Goal: Information Seeking & Learning: Learn about a topic

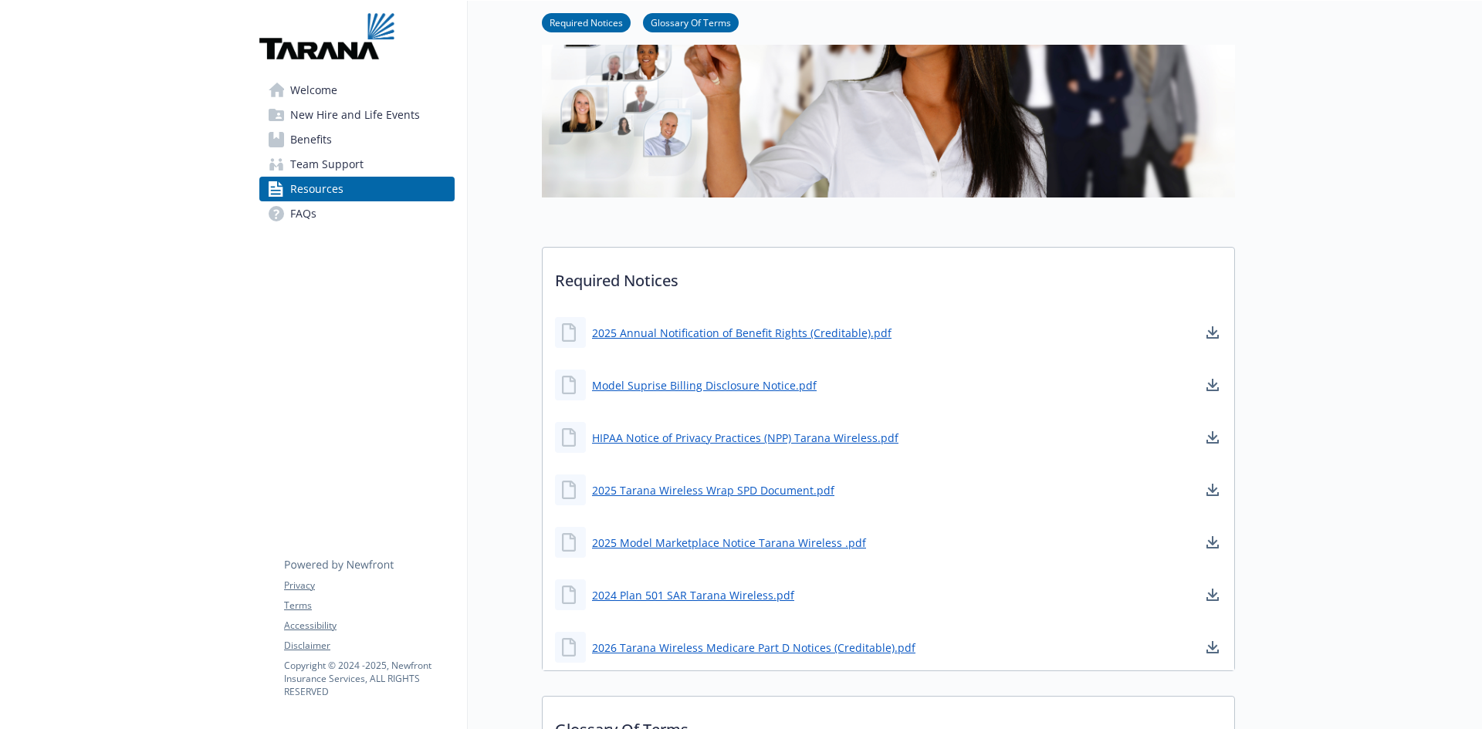
scroll to position [154, 0]
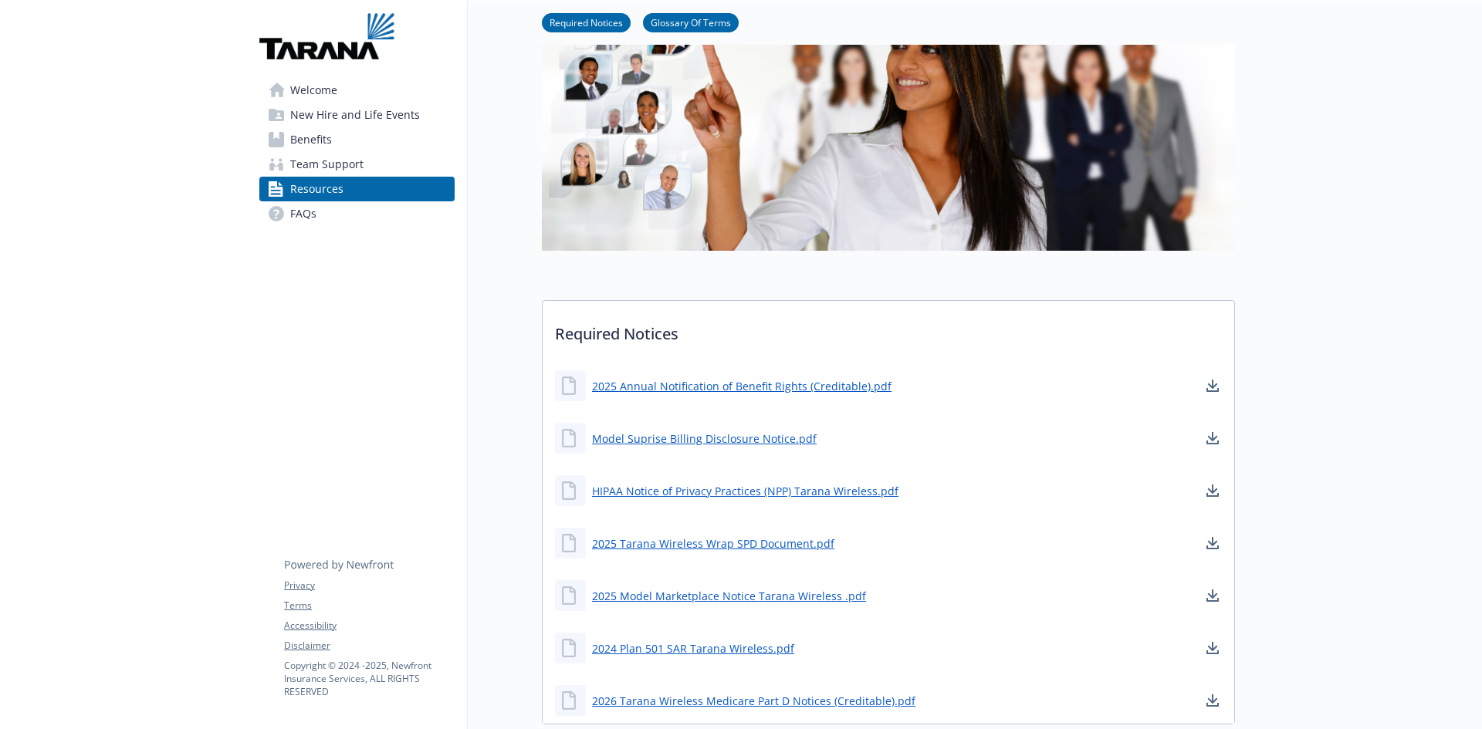
click at [332, 137] on link "Benefits" at bounding box center [356, 139] width 195 height 25
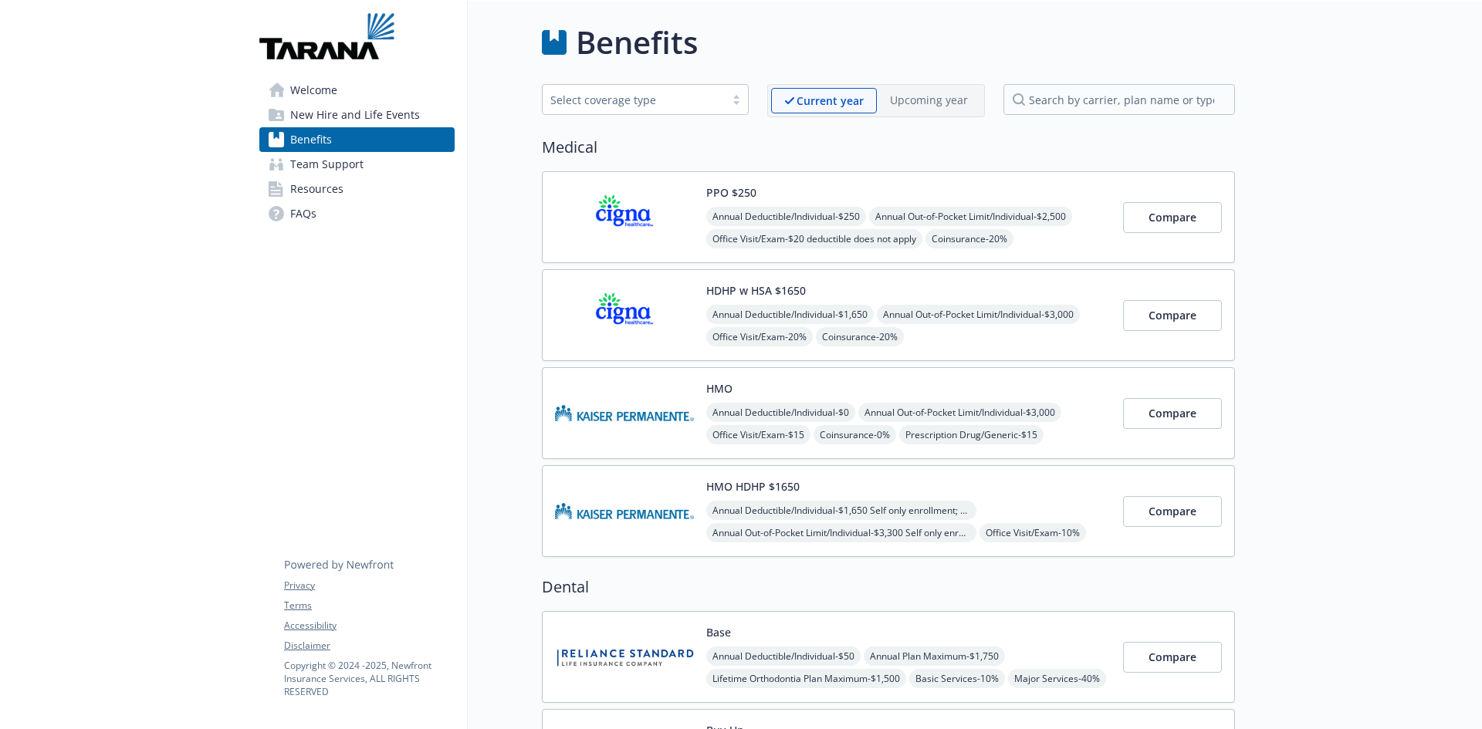
click at [760, 288] on button "HDHP w HSA $1650" at bounding box center [756, 290] width 100 height 16
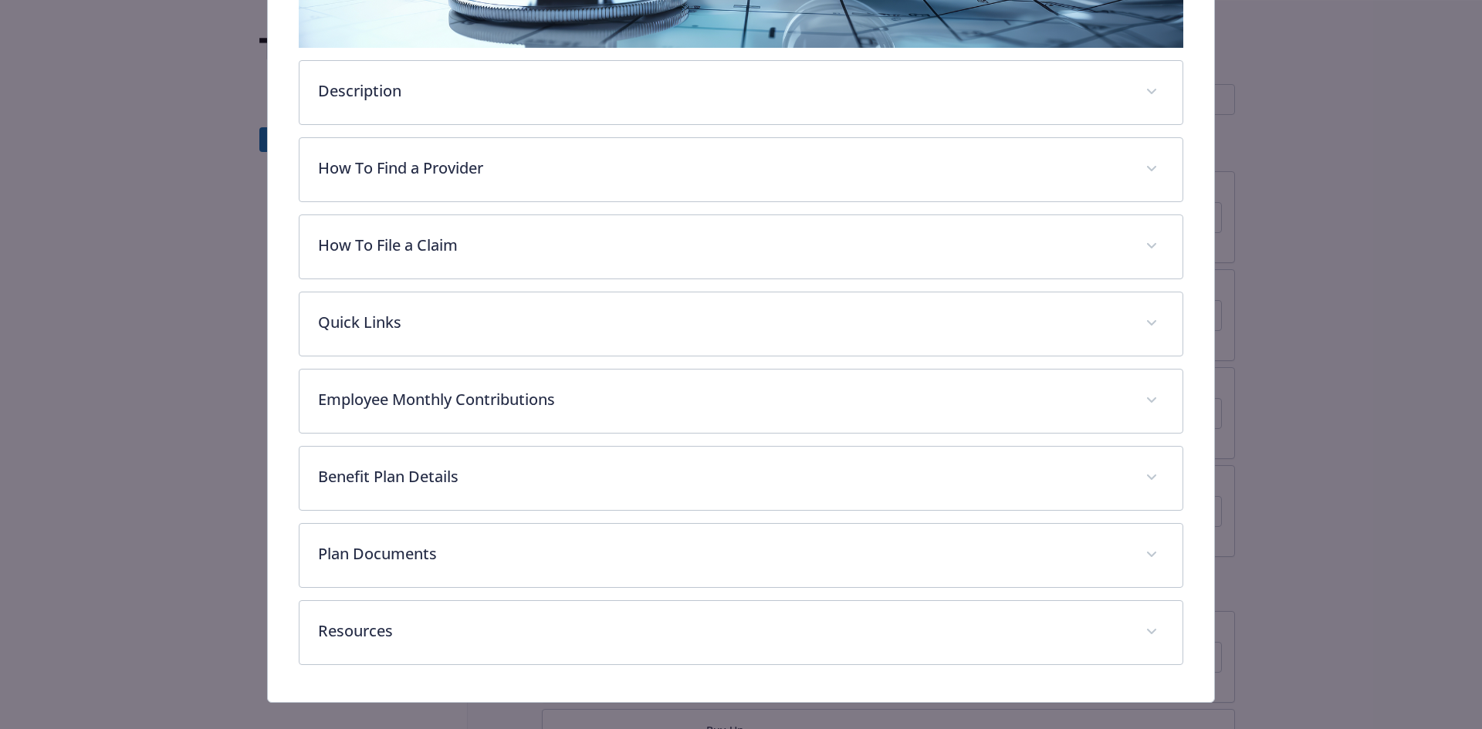
scroll to position [418, 0]
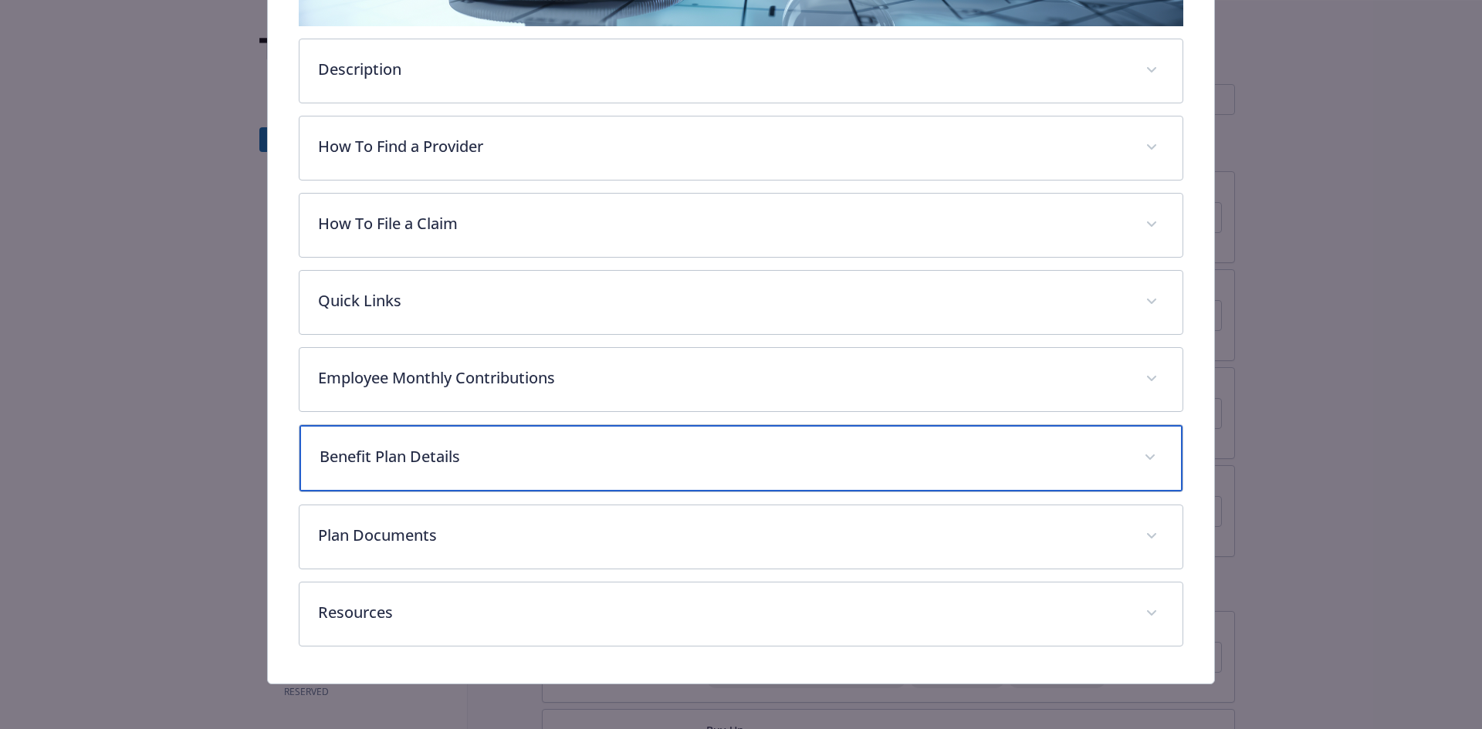
click at [1138, 451] on span "details for plan Medical - HDHP w HSA $1650 - HDHP PPO" at bounding box center [1150, 457] width 25 height 25
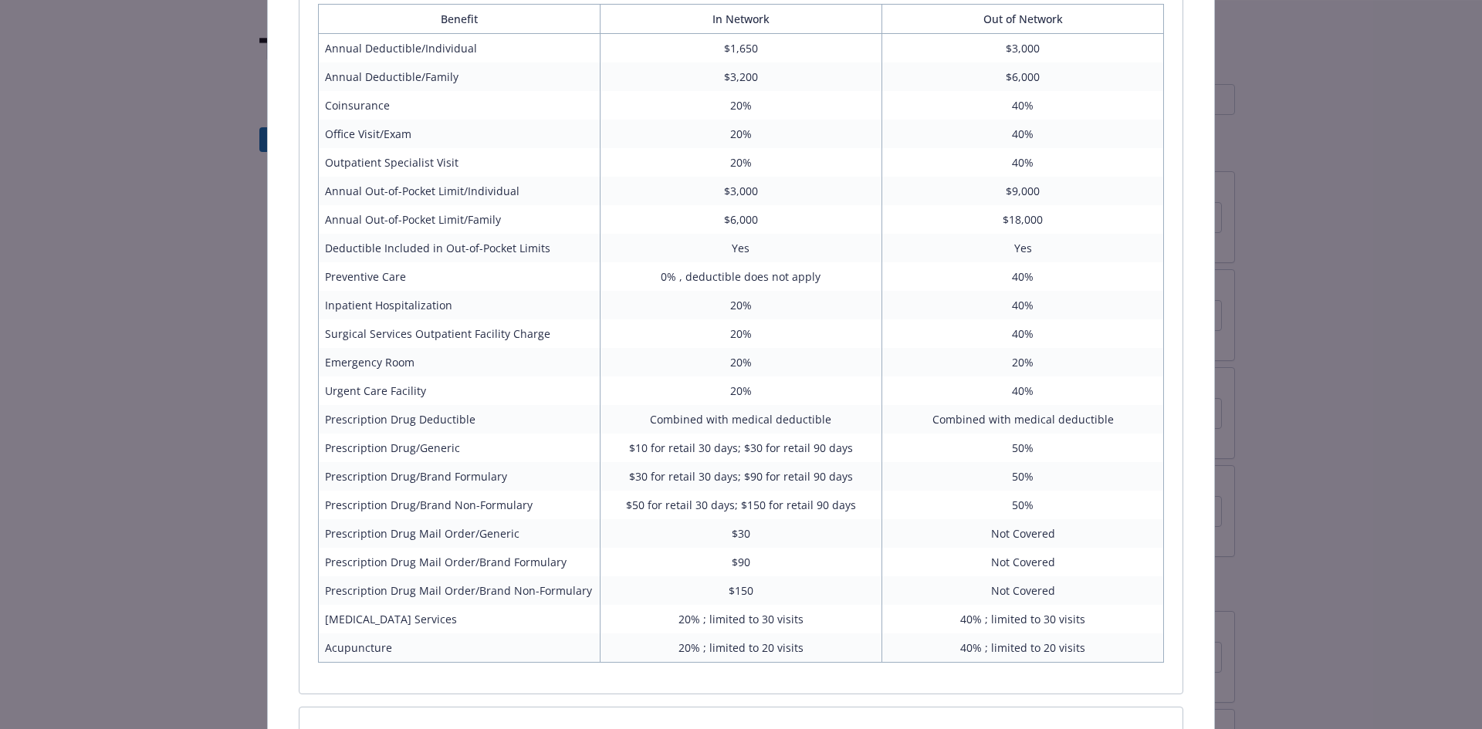
scroll to position [1036, 0]
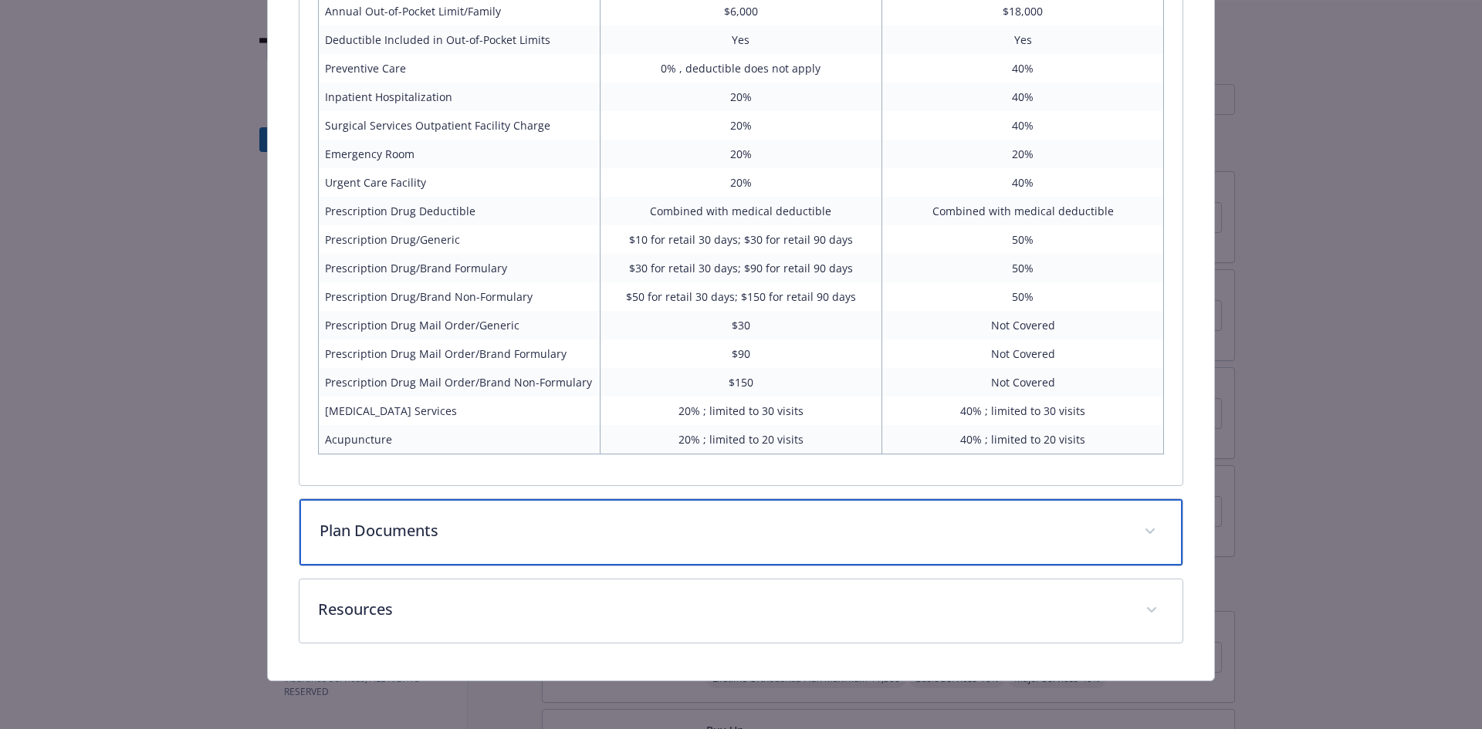
click at [446, 518] on div "Plan Documents" at bounding box center [741, 532] width 884 height 66
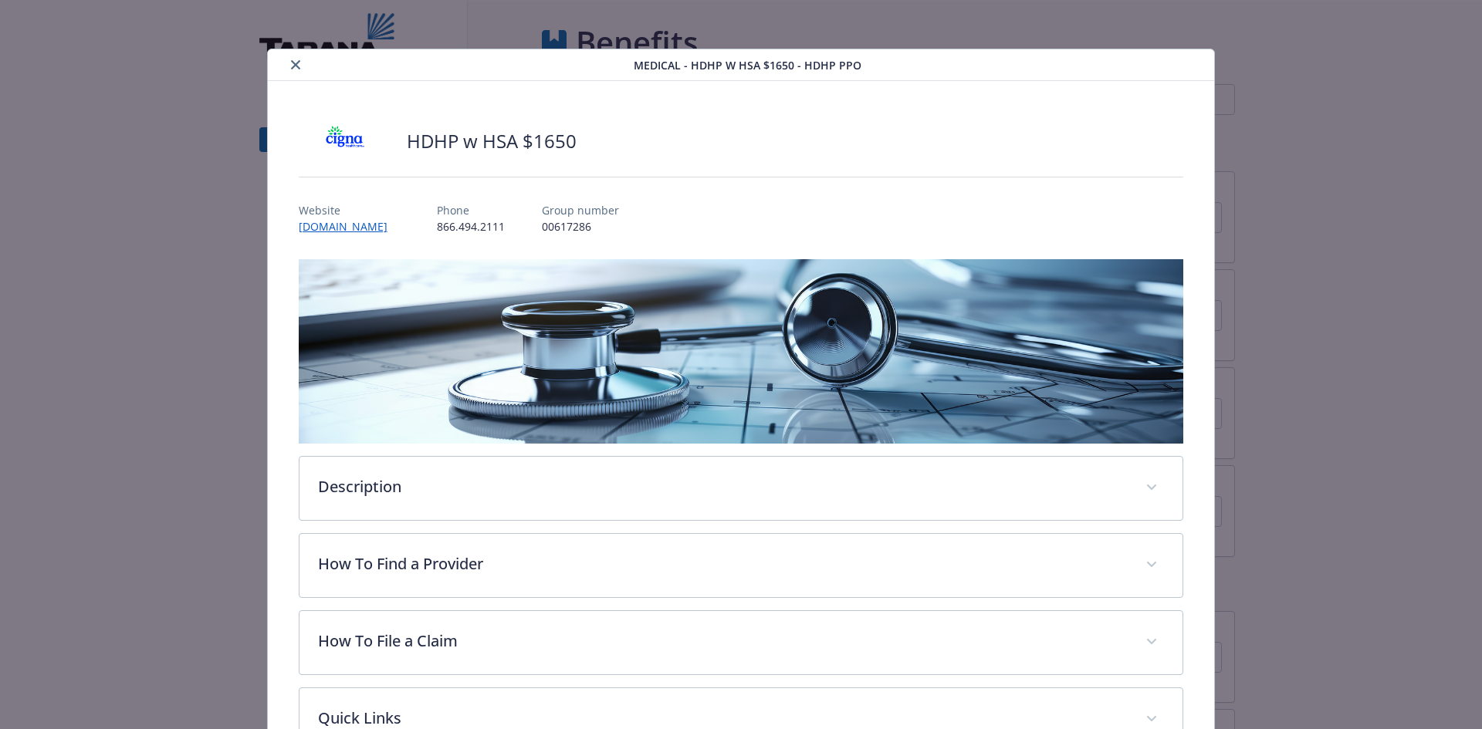
scroll to position [0, 0]
drag, startPoint x: 397, startPoint y: 145, endPoint x: 518, endPoint y: 144, distance: 120.4
click at [518, 144] on div "HDHP w HSA $1650" at bounding box center [741, 142] width 885 height 46
copy h2 "HDHP w HSA"
drag, startPoint x: 220, startPoint y: 182, endPoint x: 211, endPoint y: 177, distance: 9.7
